Goal: Transaction & Acquisition: Purchase product/service

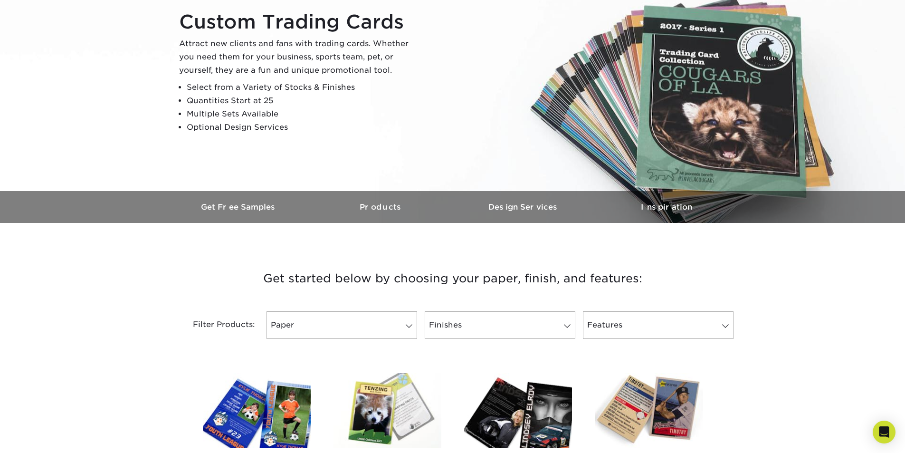
scroll to position [332, 0]
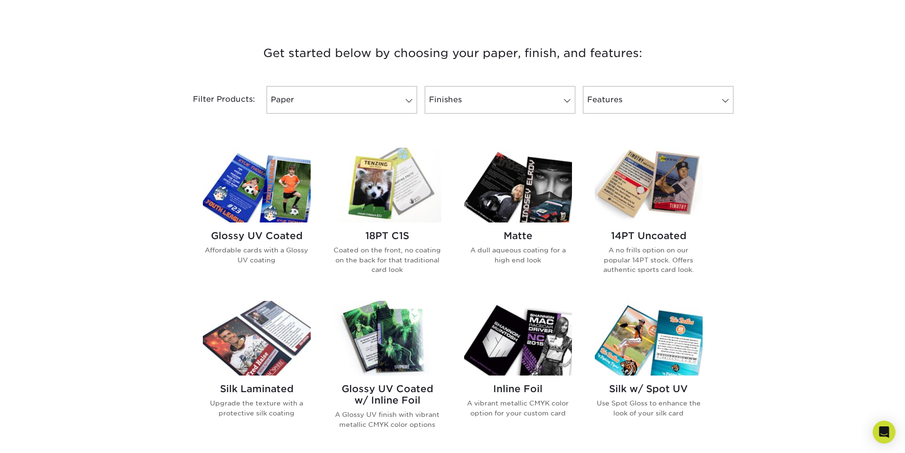
click at [371, 368] on img at bounding box center [387, 338] width 108 height 75
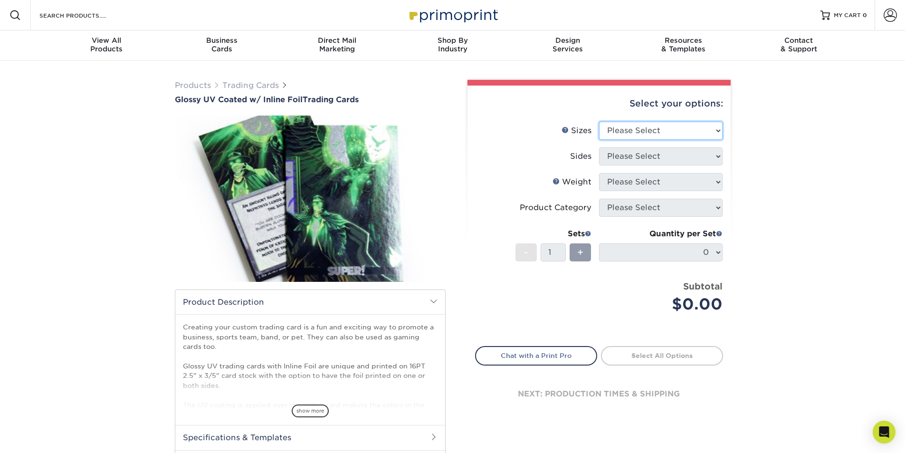
click at [633, 134] on select "Please Select 2.5" x 3.5"" at bounding box center [660, 131] width 123 height 18
select select "2.50x3.50"
click at [599, 122] on select "Please Select 2.5" x 3.5"" at bounding box center [660, 131] width 123 height 18
click at [649, 160] on select "Please Select Print Both Sides - Foil Back Only Print Both Sides - Foil Both Si…" at bounding box center [660, 156] width 123 height 18
select select "e9e9dfb3-fba1-4d60-972c-fd9ca5904d33"
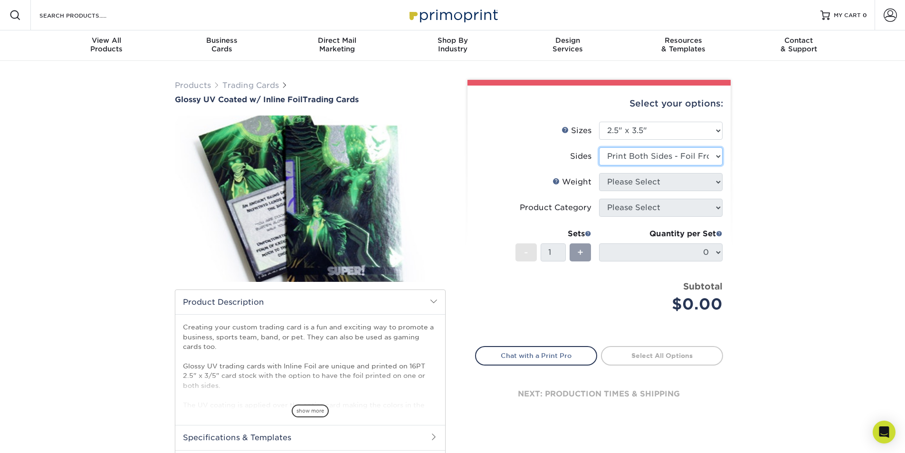
click at [599, 147] on select "Please Select Print Both Sides - Foil Back Only Print Both Sides - Foil Both Si…" at bounding box center [660, 156] width 123 height 18
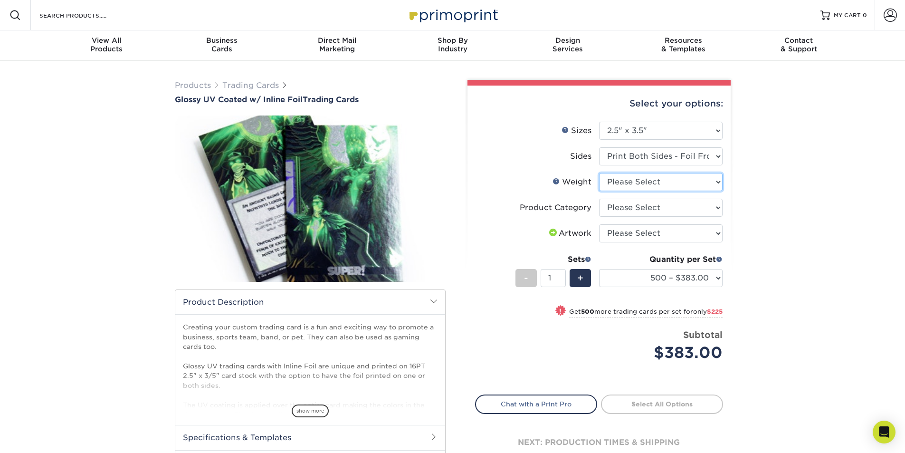
click at [671, 181] on select "Please Select 16PT" at bounding box center [660, 182] width 123 height 18
select select "16PT"
click at [599, 173] on select "Please Select 16PT" at bounding box center [660, 182] width 123 height 18
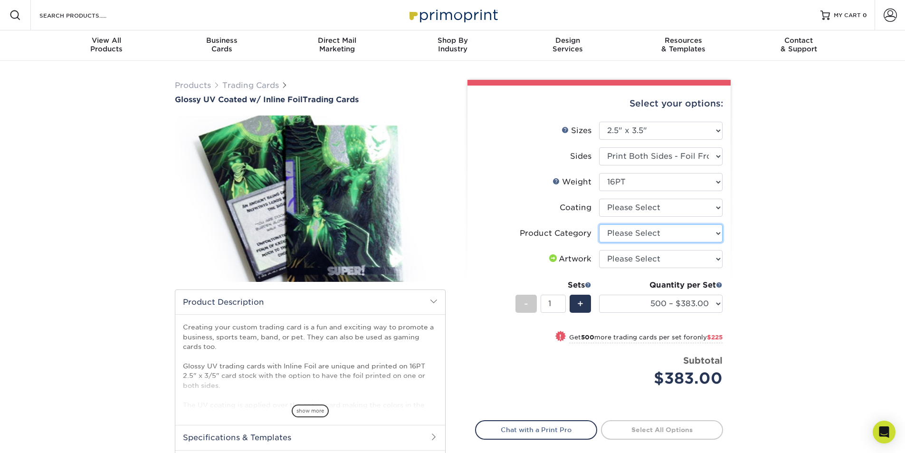
click at [641, 235] on select "Please Select Trading Cards" at bounding box center [660, 233] width 123 height 18
select select "c2f9bce9-36c2-409d-b101-c29d9d031e18"
click at [599, 224] on select "Please Select Trading Cards" at bounding box center [660, 233] width 123 height 18
click at [645, 258] on select "Please Select I will upload files I need a design - $100" at bounding box center [660, 259] width 123 height 18
select select "upload"
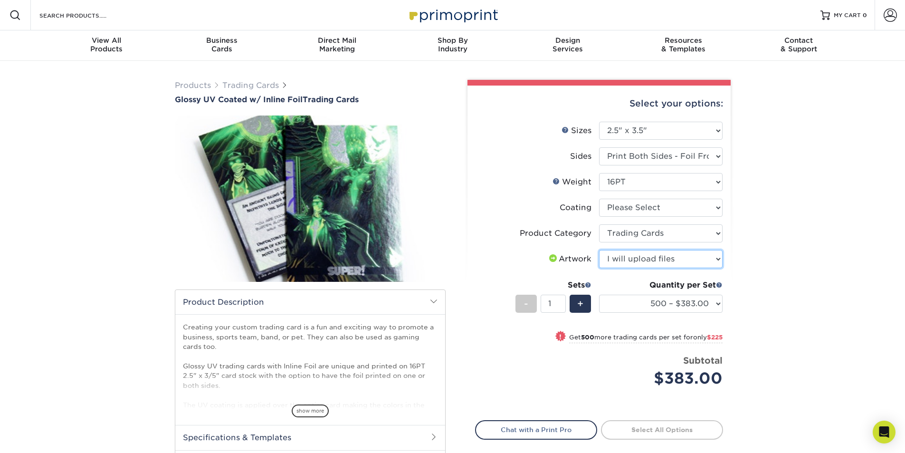
click at [599, 250] on select "Please Select I will upload files I need a design - $100" at bounding box center [660, 259] width 123 height 18
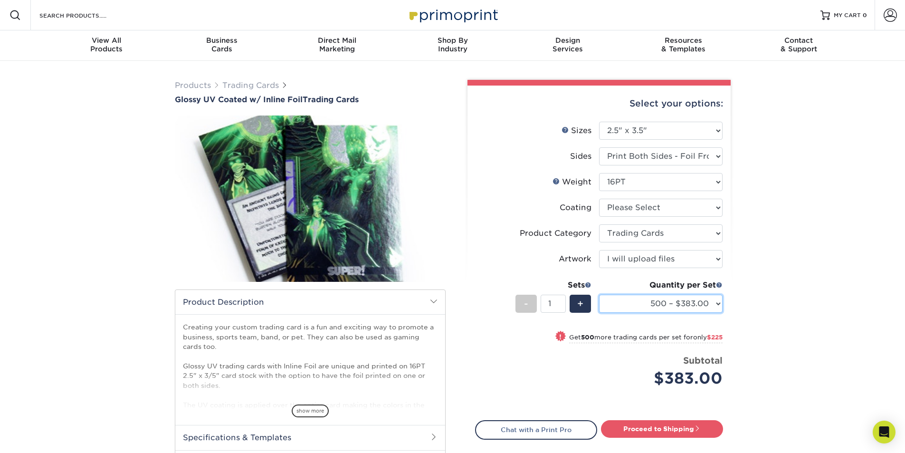
click at [652, 297] on select "500 – $383.00 1000 – $608.00 2500 – $883.00 5000 – $1252.00" at bounding box center [660, 303] width 123 height 18
click at [758, 292] on div "Products Trading Cards Glossy UV Coated w/ Inline Foil Trading Cards /" at bounding box center [452, 299] width 905 height 477
click at [661, 304] on select "500 – $383.00 1000 – $608.00 2500 – $883.00 5000 – $1252.00" at bounding box center [660, 303] width 123 height 18
click at [248, 83] on link "Trading Cards" at bounding box center [250, 85] width 57 height 9
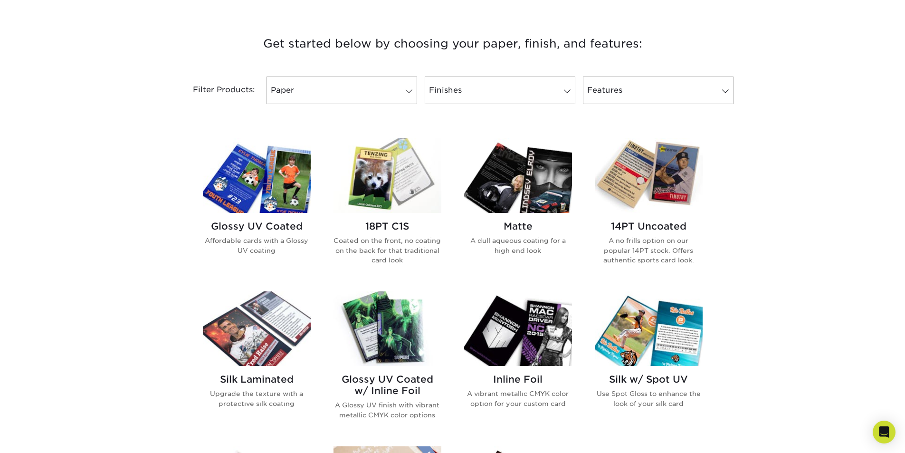
scroll to position [345, 0]
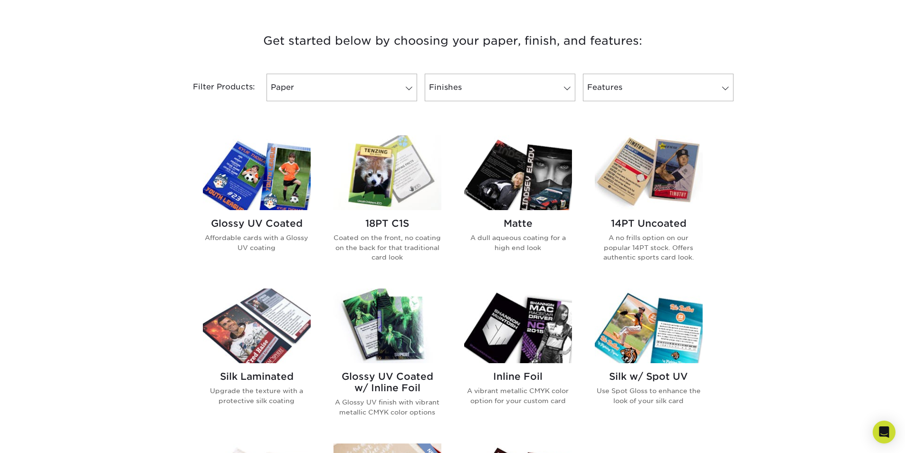
click at [291, 224] on h2 "Glossy UV Coated" at bounding box center [257, 223] width 108 height 11
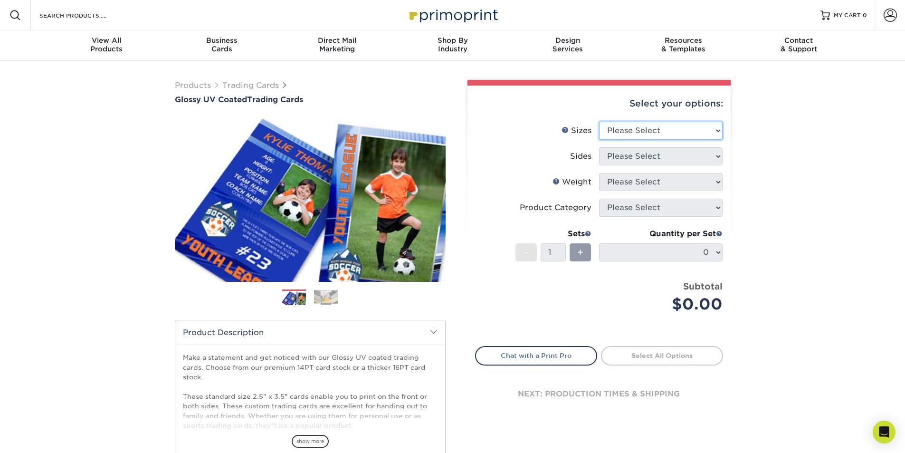
drag, startPoint x: 669, startPoint y: 134, endPoint x: 669, endPoint y: 140, distance: 5.7
click at [669, 140] on li "Sizes Help Sizes Please Select 2.5" x 3.5"" at bounding box center [598, 135] width 247 height 26
select select "2.50x3.50"
click at [599, 122] on select "Please Select 2.5" x 3.5"" at bounding box center [660, 131] width 123 height 18
drag, startPoint x: 657, startPoint y: 131, endPoint x: 661, endPoint y: 138, distance: 8.3
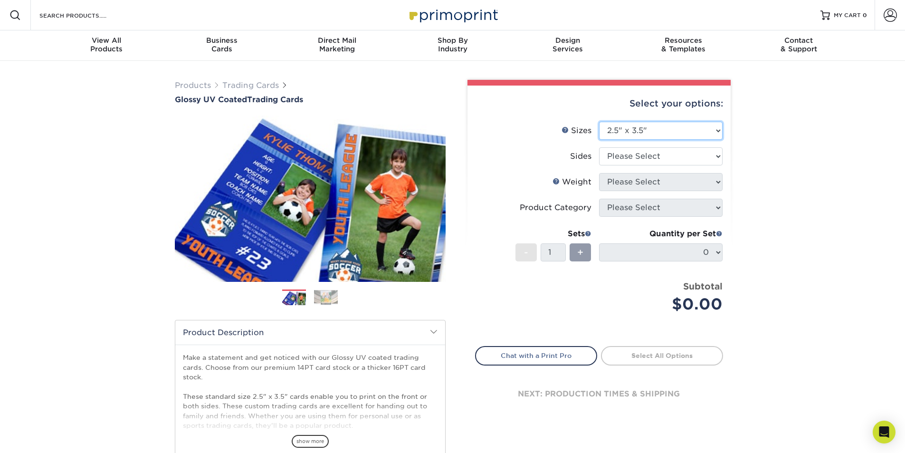
click at [658, 134] on select "Please Select 2.5" x 3.5"" at bounding box center [660, 131] width 123 height 18
click at [599, 122] on select "Please Select 2.5" x 3.5"" at bounding box center [660, 131] width 123 height 18
click at [657, 158] on select "Please Select Print Both Sides Print Front Only" at bounding box center [660, 156] width 123 height 18
select select "13abbda7-1d64-4f25-8bb2-c179b224825d"
click at [599, 147] on select "Please Select Print Both Sides Print Front Only" at bounding box center [660, 156] width 123 height 18
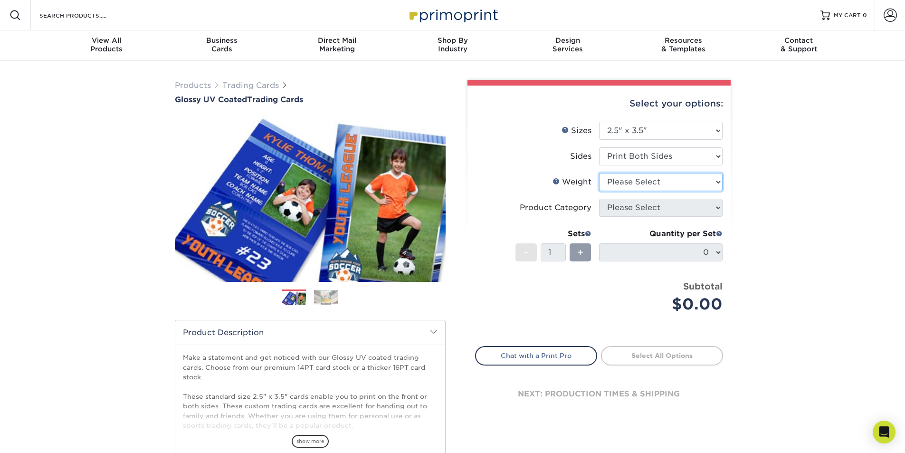
click at [666, 174] on select "Please Select 16PT 14PT 18PT C1S" at bounding box center [660, 182] width 123 height 18
select select "16PT"
click at [599, 173] on select "Please Select 16PT 14PT 18PT C1S" at bounding box center [660, 182] width 123 height 18
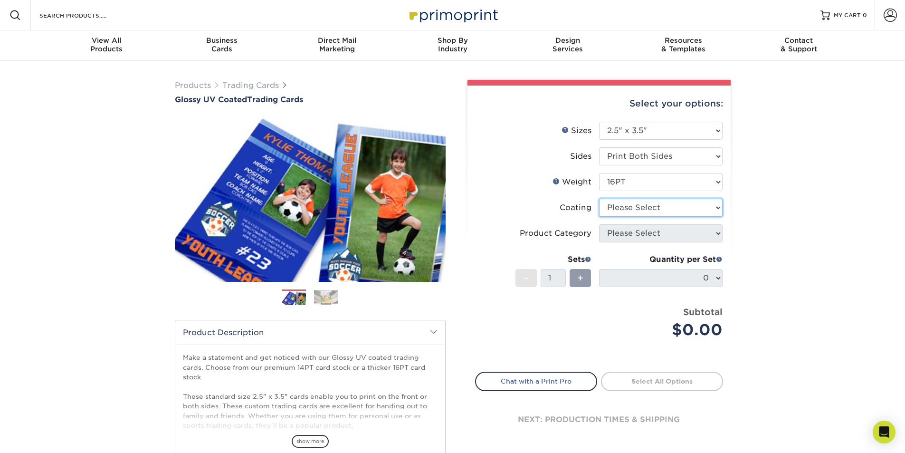
click at [669, 209] on select at bounding box center [660, 208] width 123 height 18
select select "1e8116af-acfc-44b1-83dc-8181aa338834"
click at [599, 199] on select at bounding box center [660, 208] width 123 height 18
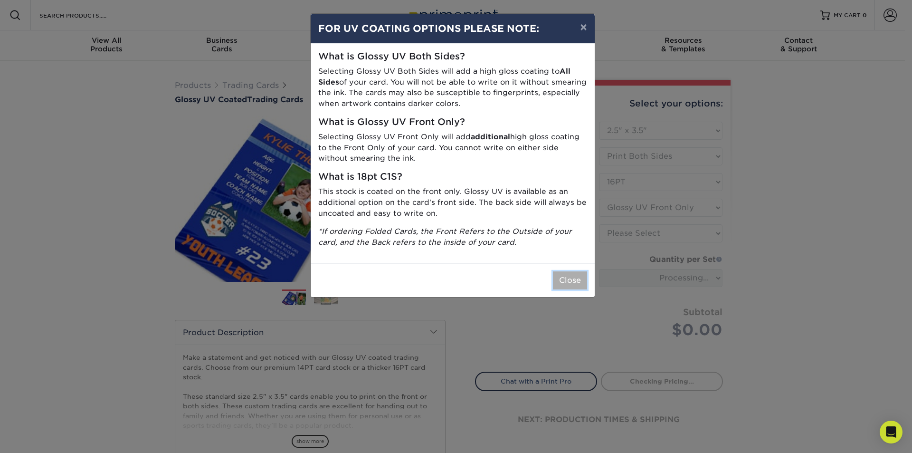
click at [575, 275] on button "Close" at bounding box center [570, 280] width 34 height 18
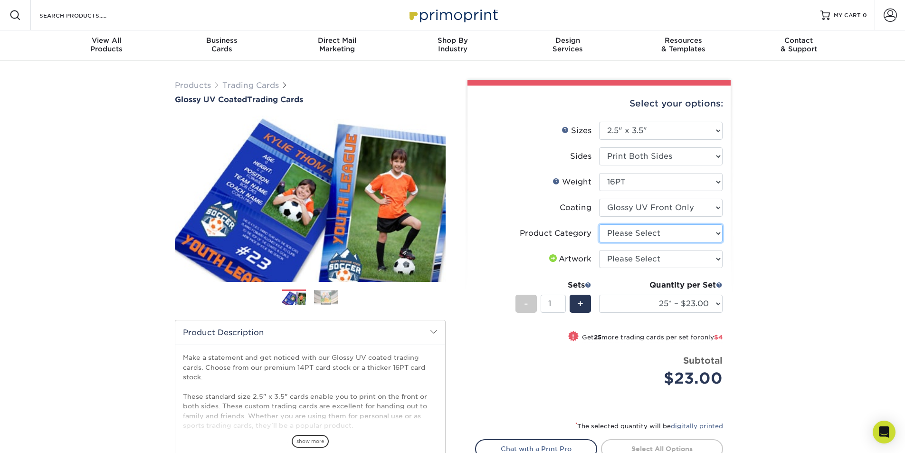
click at [672, 237] on select "Please Select Trading Cards" at bounding box center [660, 233] width 123 height 18
select select "c2f9bce9-36c2-409d-b101-c29d9d031e18"
click at [599, 224] on select "Please Select Trading Cards" at bounding box center [660, 233] width 123 height 18
click at [673, 256] on select "Please Select I will upload files I need a design - $100" at bounding box center [660, 259] width 123 height 18
select select "upload"
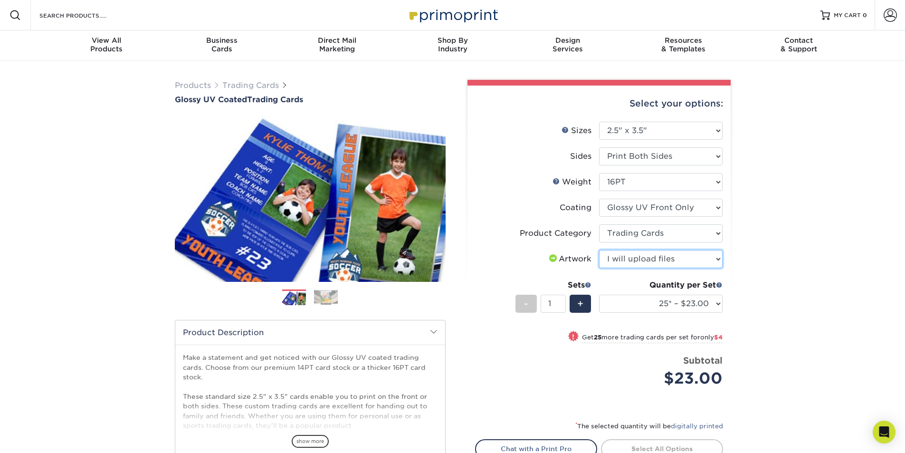
click at [599, 250] on select "Please Select I will upload files I need a design - $100" at bounding box center [660, 259] width 123 height 18
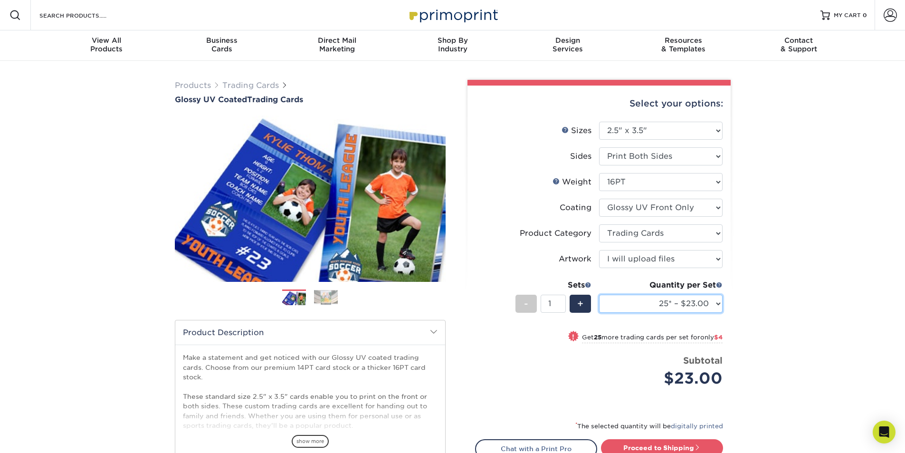
click at [660, 307] on select "25* – $23.00 50* – $27.00 75* – $33.00 100* – $37.00 250* – $47.00 500 – $58.00…" at bounding box center [660, 303] width 123 height 18
select select "50* – $27.00"
click at [599, 294] on select "25* – $23.00 50* – $27.00 75* – $33.00 100* – $37.00 250* – $47.00 500 – $58.00…" at bounding box center [660, 303] width 123 height 18
click at [702, 309] on select "25* – $23.00 50* – $27.00 75* – $33.00 100* – $37.00 250* – $47.00 500 – $58.00…" at bounding box center [660, 303] width 123 height 18
